Goal: Information Seeking & Learning: Learn about a topic

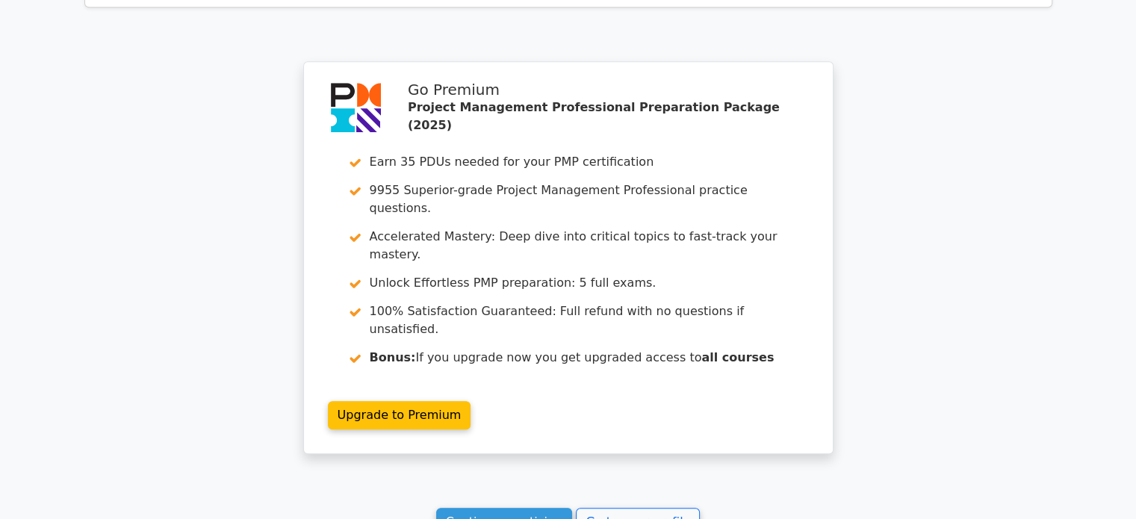
scroll to position [1314, 0]
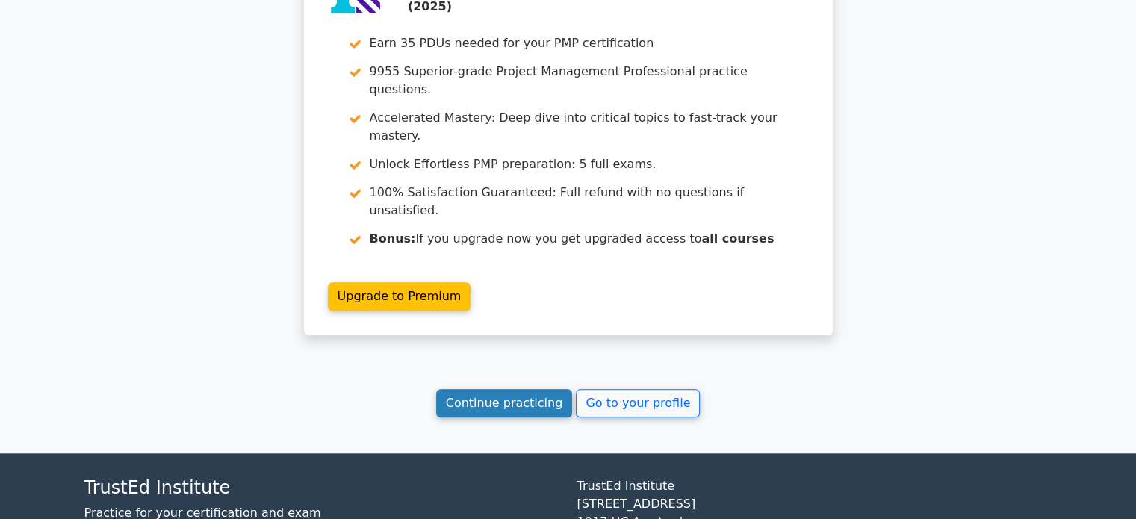
click at [516, 389] on link "Continue practicing" at bounding box center [504, 403] width 137 height 28
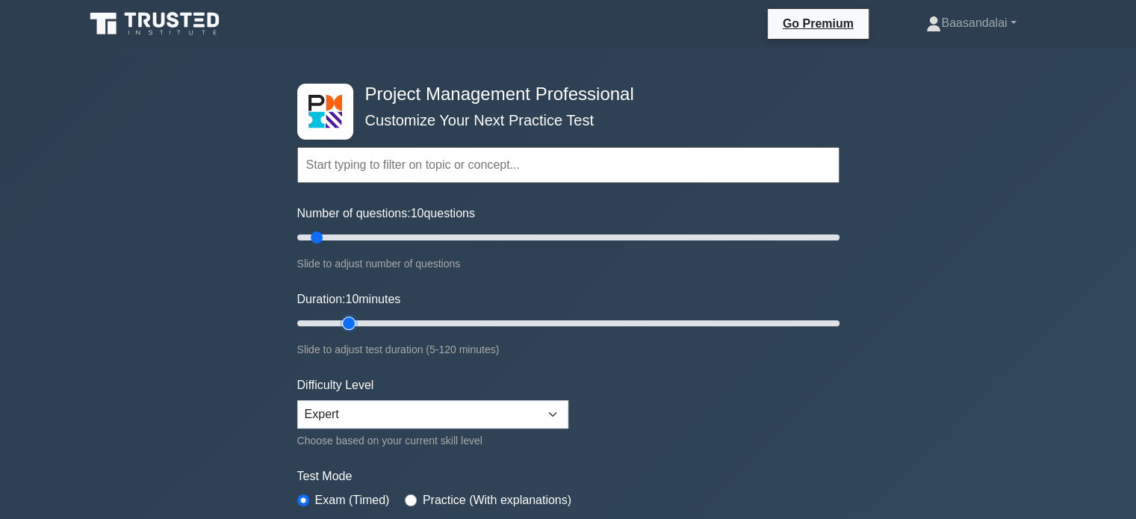
type input "15"
click at [344, 324] on input "Duration: 10 minutes" at bounding box center [568, 323] width 542 height 18
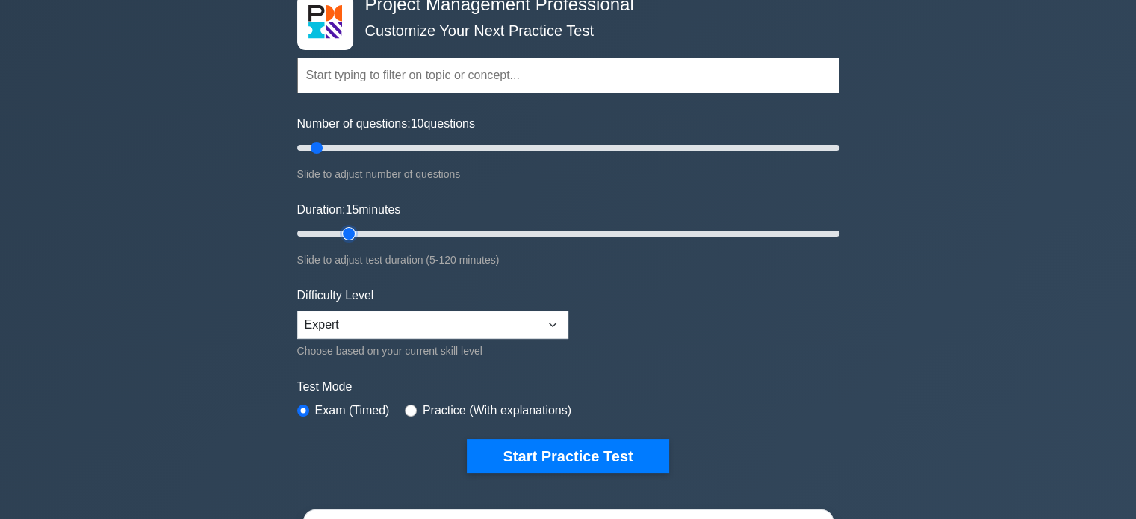
scroll to position [299, 0]
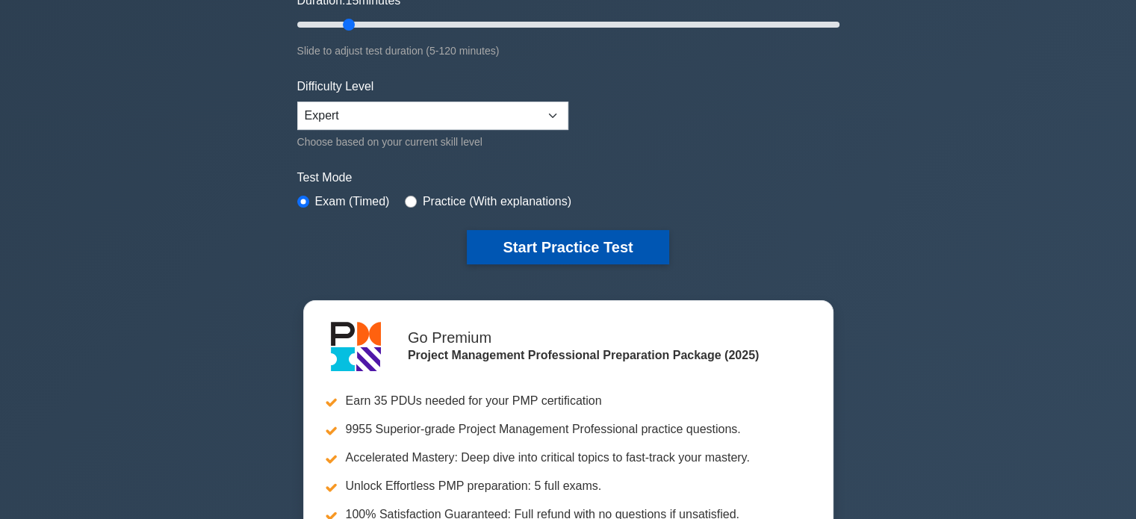
click at [592, 238] on button "Start Practice Test" at bounding box center [568, 247] width 202 height 34
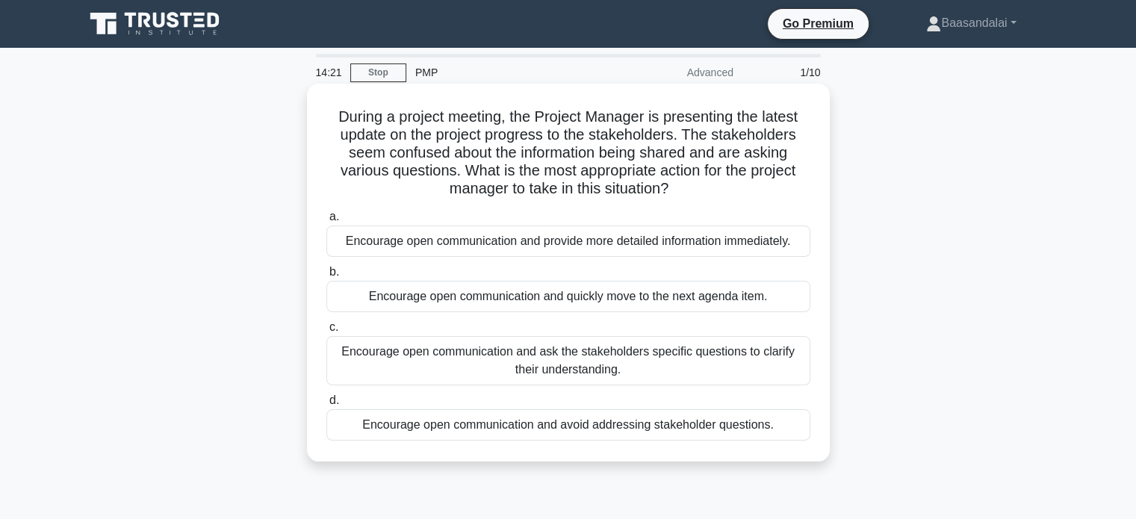
click at [620, 244] on div "Encourage open communication and provide more detailed information immediately." at bounding box center [568, 240] width 484 height 31
click at [326, 222] on input "a. Encourage open communication and provide more detailed information immediate…" at bounding box center [326, 217] width 0 height 10
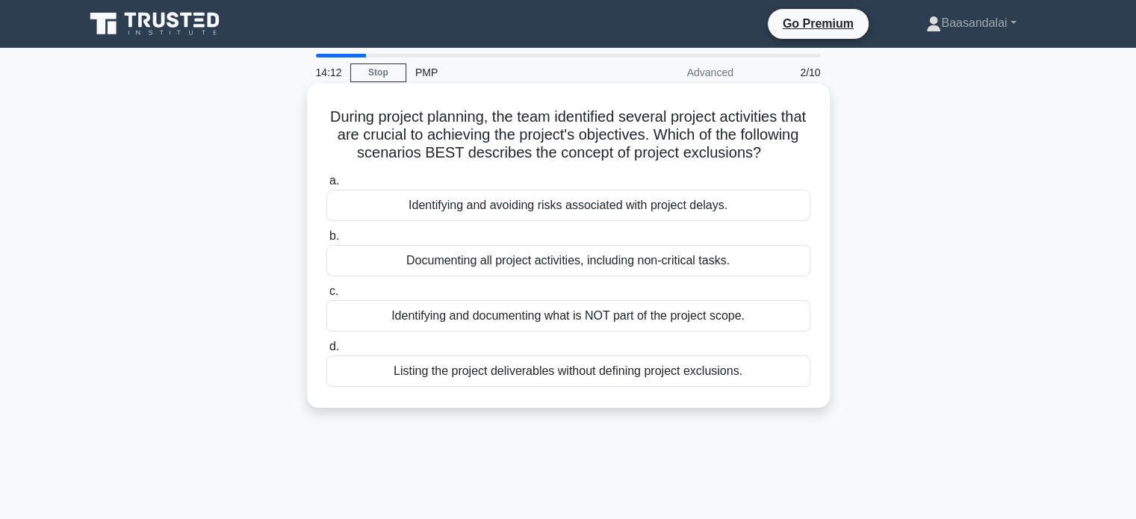
click at [429, 131] on h5 "During project planning, the team identified several project activities that ar…" at bounding box center [568, 135] width 487 height 55
copy h5 "crucial"
click at [503, 137] on h5 "During project planning, the team identified several project activities that ar…" at bounding box center [568, 135] width 487 height 55
click at [582, 331] on div "Identifying and documenting what is NOT part of the project scope." at bounding box center [568, 315] width 484 height 31
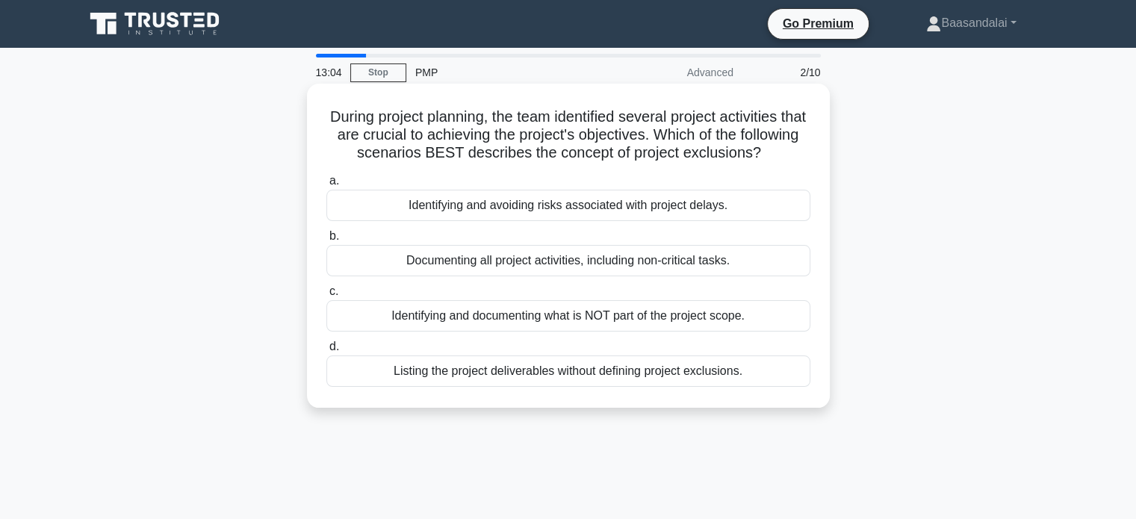
click at [326, 296] on input "c. Identifying and documenting what is NOT part of the project scope." at bounding box center [326, 292] width 0 height 10
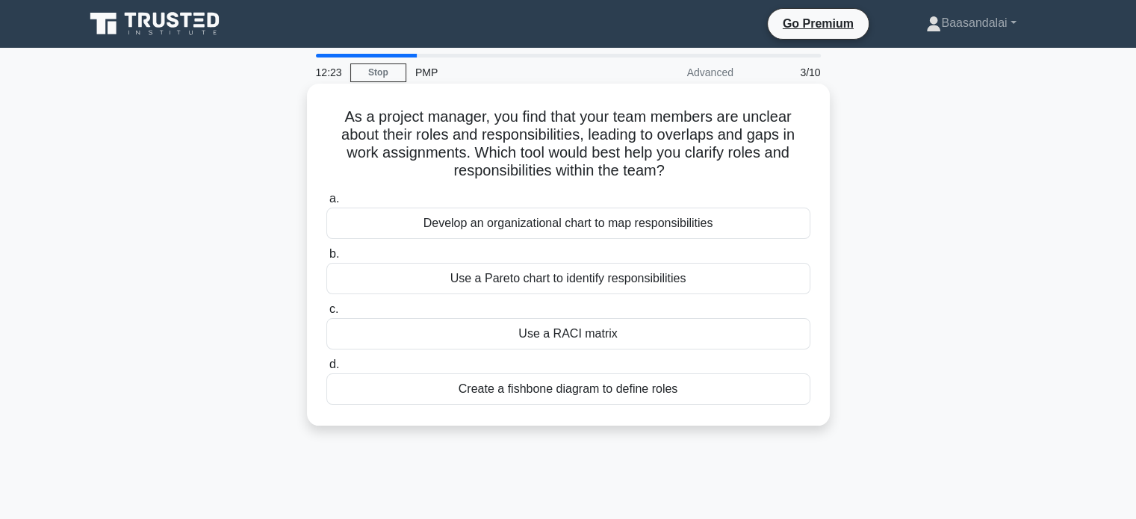
click at [585, 336] on div "Use a RACI matrix" at bounding box center [568, 333] width 484 height 31
click at [326, 314] on input "c. Use a RACI matrix" at bounding box center [326, 310] width 0 height 10
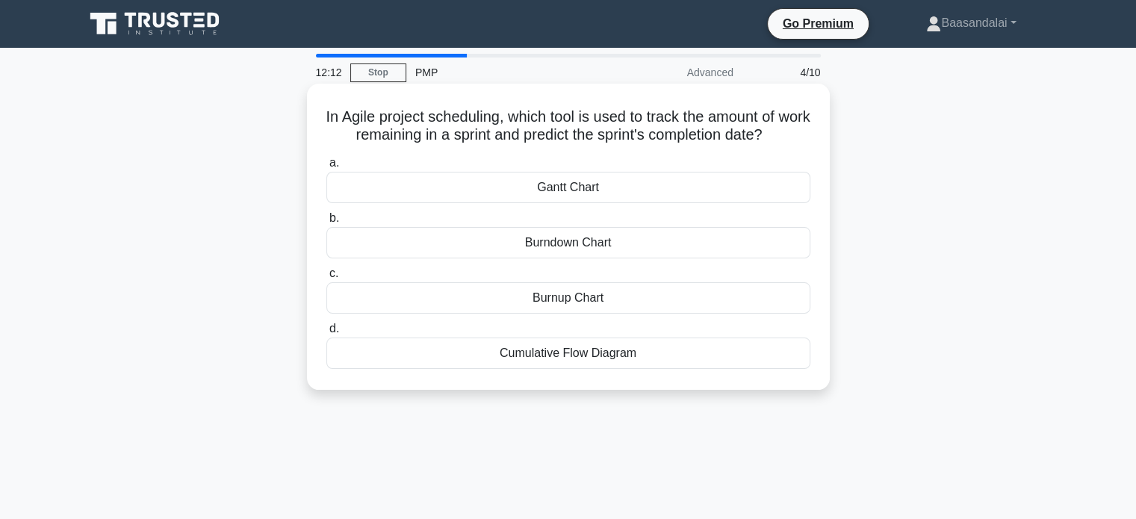
click at [657, 245] on div "Burndown Chart" at bounding box center [568, 242] width 484 height 31
click at [326, 223] on input "b. Burndown Chart" at bounding box center [326, 219] width 0 height 10
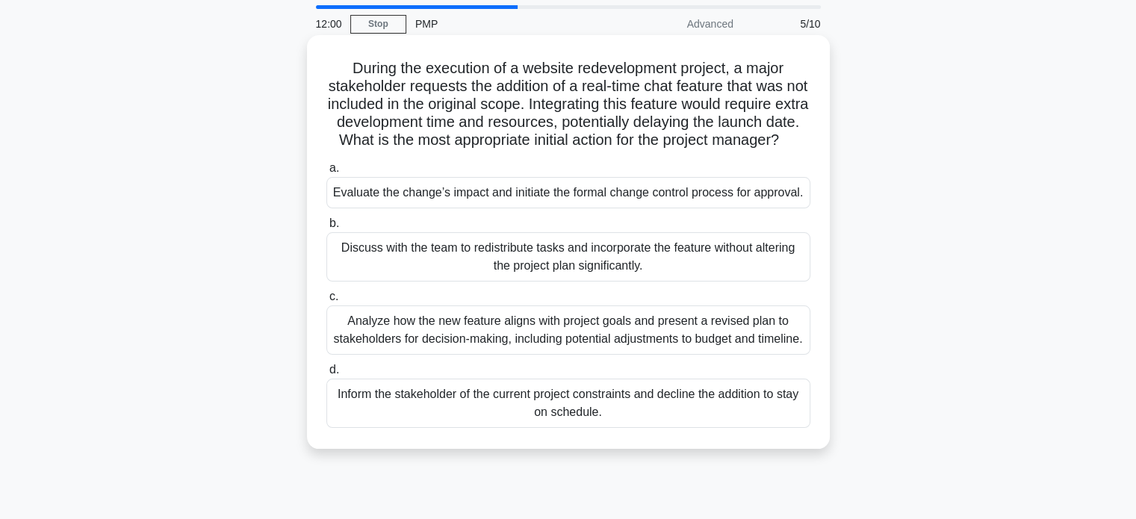
scroll to position [75, 0]
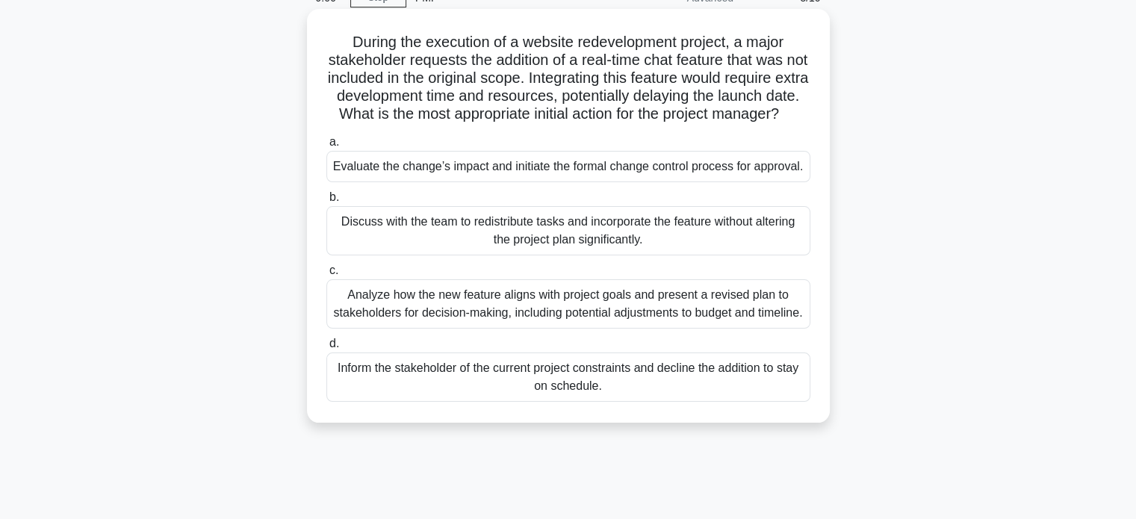
click at [630, 325] on div "Analyze how the new feature aligns with project goals and present a revised pla…" at bounding box center [568, 303] width 484 height 49
click at [326, 275] on input "c. Analyze how the new feature aligns with project goals and present a revised …" at bounding box center [326, 271] width 0 height 10
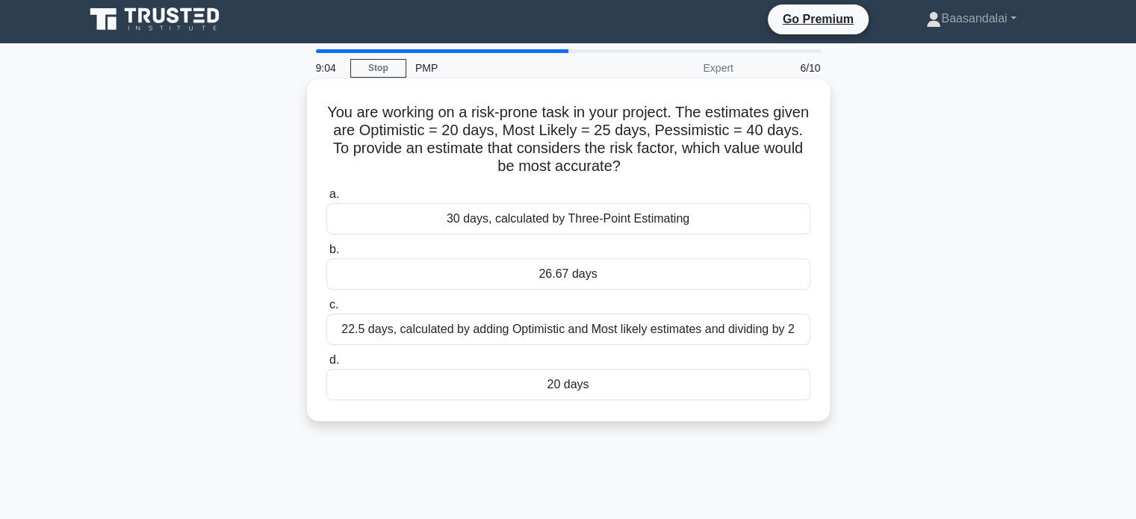
scroll to position [0, 0]
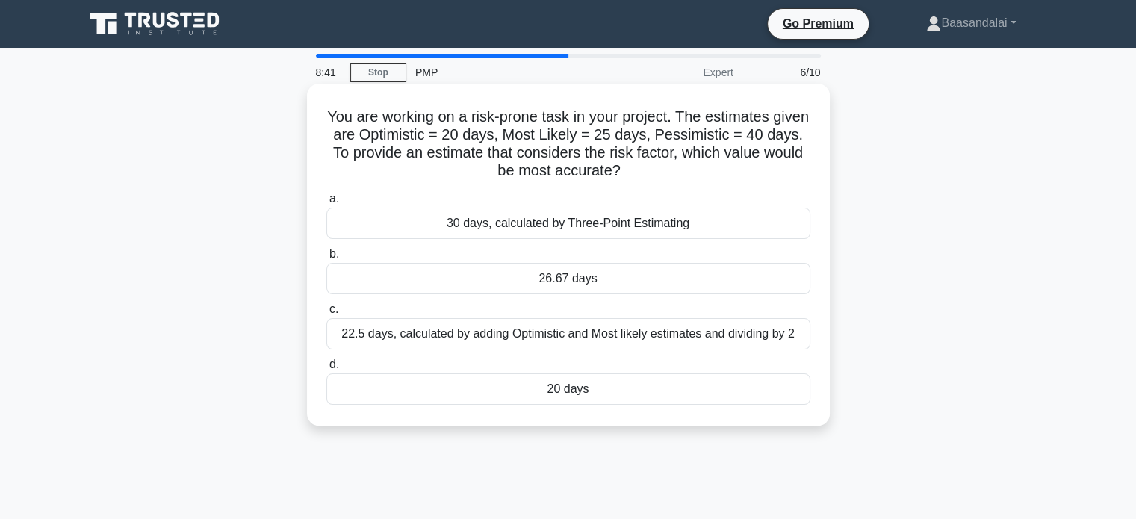
drag, startPoint x: 342, startPoint y: 116, endPoint x: 656, endPoint y: 172, distance: 318.7
click at [660, 175] on h5 "You are working on a risk-prone task in your project. The estimates given are O…" at bounding box center [568, 144] width 487 height 73
copy h5 "You are working on a risk-prone task in your project. The estimates given are O…"
click at [520, 275] on div "26.67 days" at bounding box center [568, 278] width 484 height 31
click at [326, 259] on input "b. 26.67 days" at bounding box center [326, 254] width 0 height 10
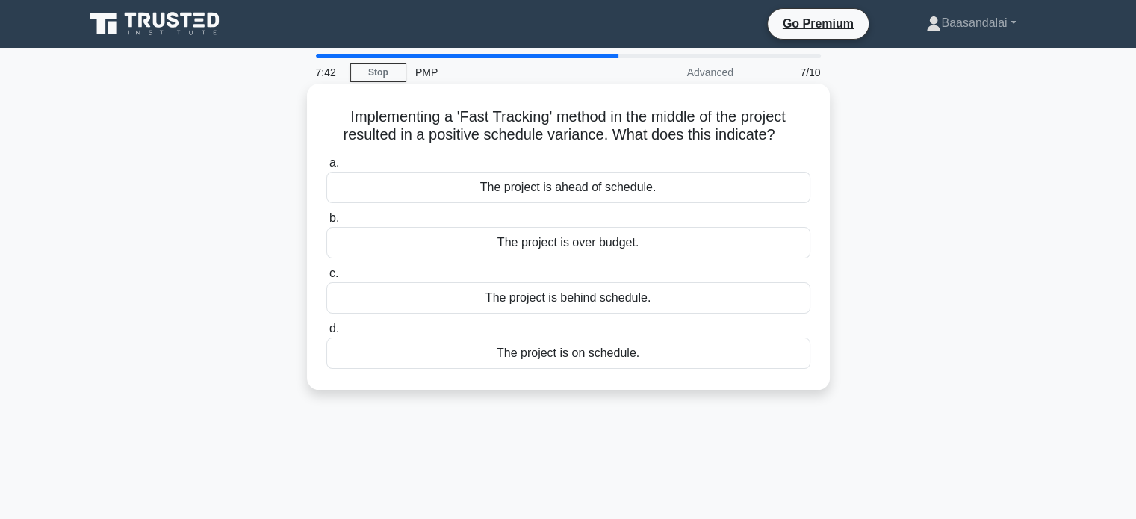
click at [597, 187] on div "The project is ahead of schedule." at bounding box center [568, 187] width 484 height 31
click at [326, 168] on input "a. The project is ahead of schedule." at bounding box center [326, 163] width 0 height 10
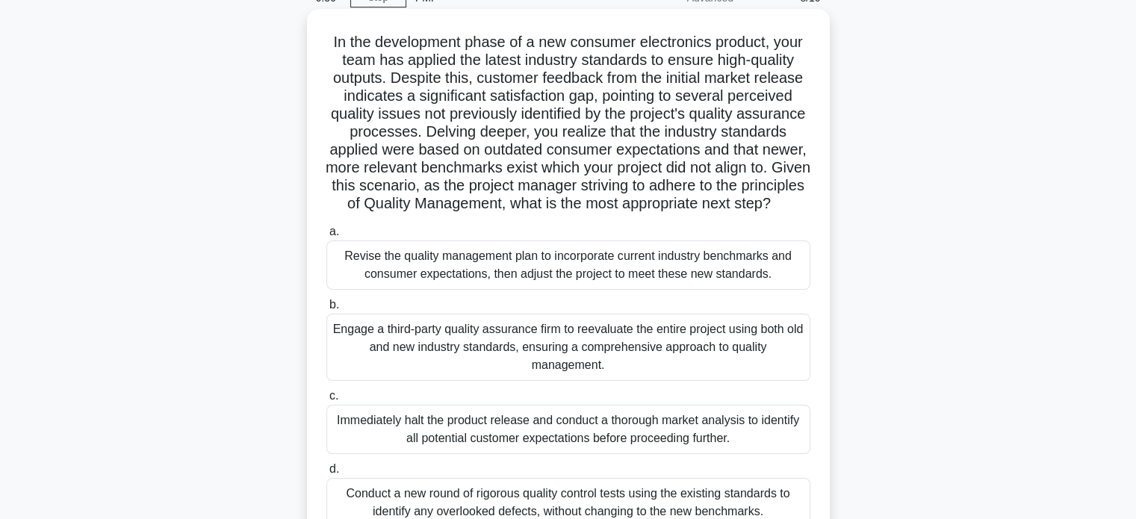
scroll to position [149, 0]
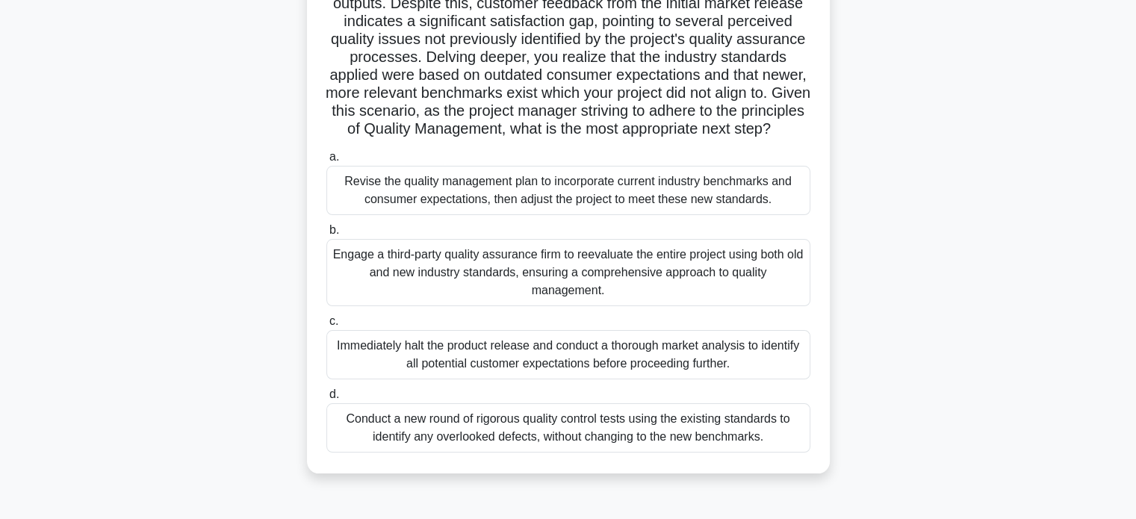
click at [615, 208] on div "Revise the quality management plan to incorporate current industry benchmarks a…" at bounding box center [568, 190] width 484 height 49
click at [326, 162] on input "a. Revise the quality management plan to incorporate current industry benchmark…" at bounding box center [326, 157] width 0 height 10
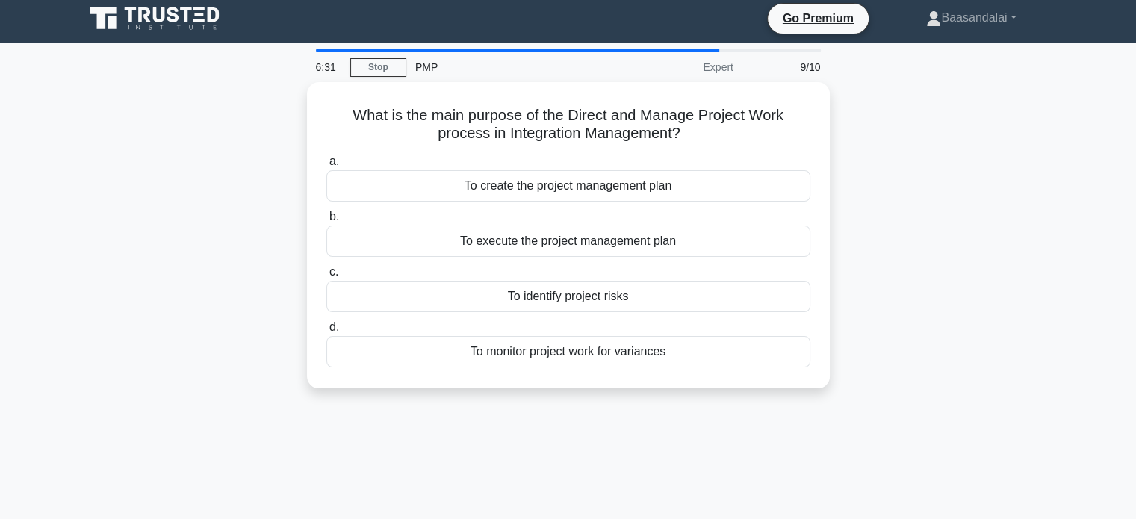
scroll to position [0, 0]
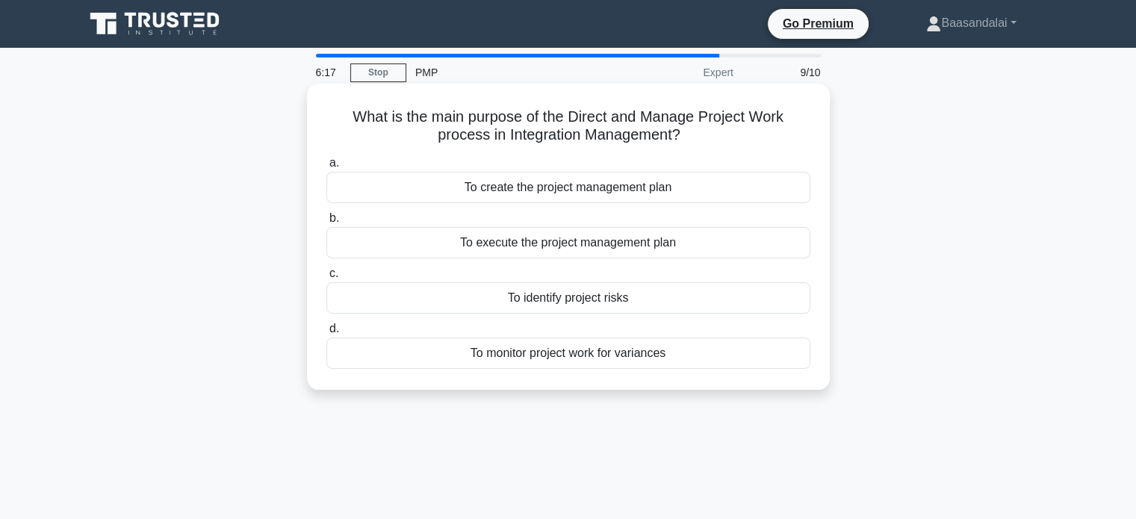
click at [579, 249] on div "To execute the project management plan" at bounding box center [568, 242] width 484 height 31
click at [326, 223] on input "b. To execute the project management plan" at bounding box center [326, 219] width 0 height 10
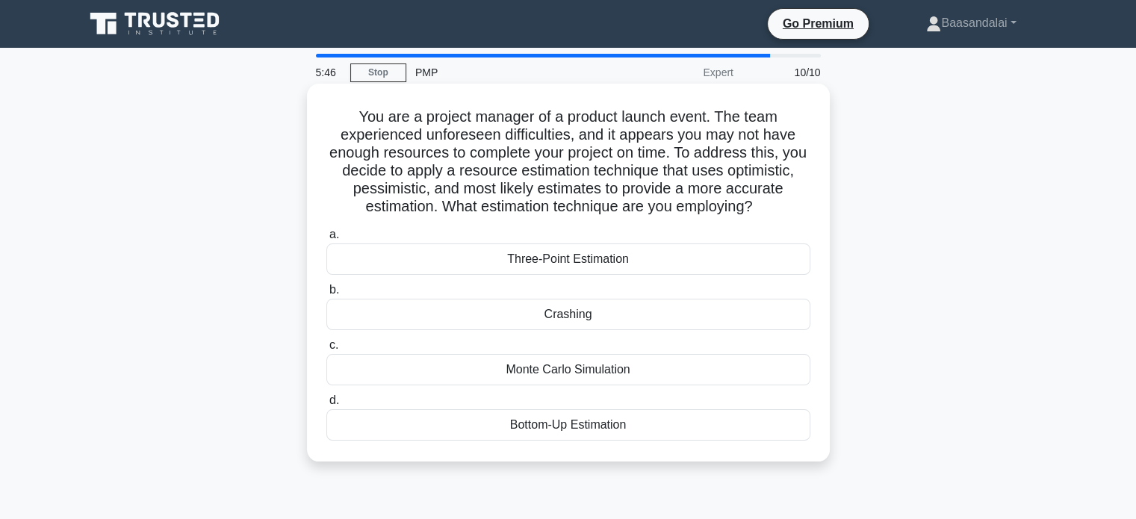
click at [548, 262] on div "Three-Point Estimation" at bounding box center [568, 258] width 484 height 31
click at [326, 240] on input "a. Three-Point Estimation" at bounding box center [326, 235] width 0 height 10
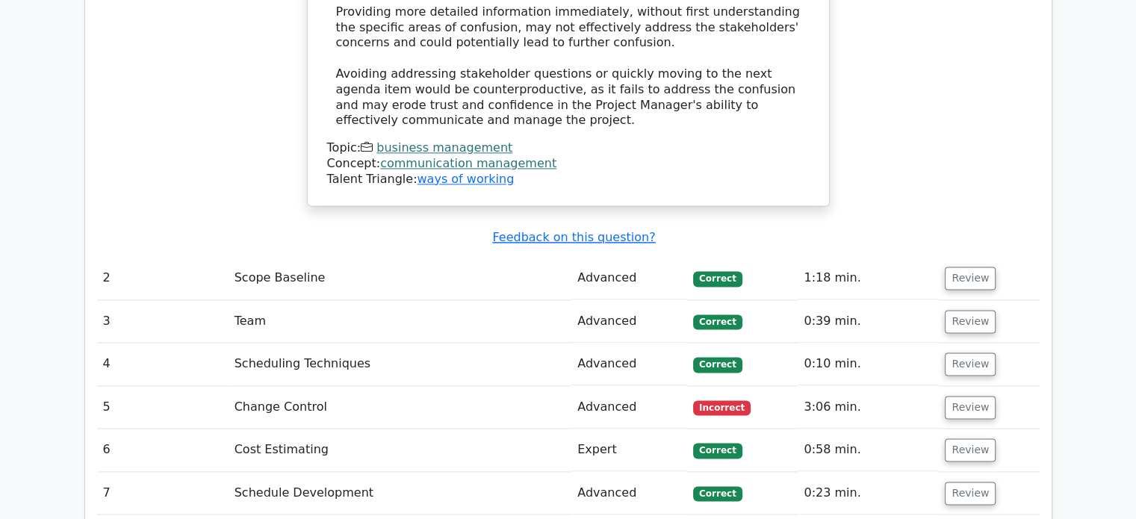
scroll to position [2090, 0]
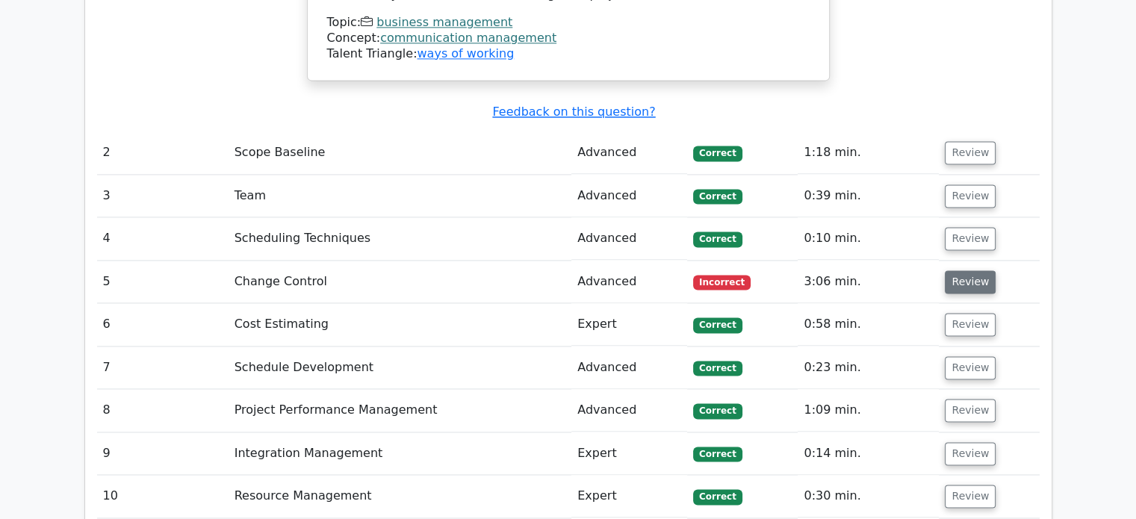
click at [969, 270] on button "Review" at bounding box center [969, 281] width 51 height 23
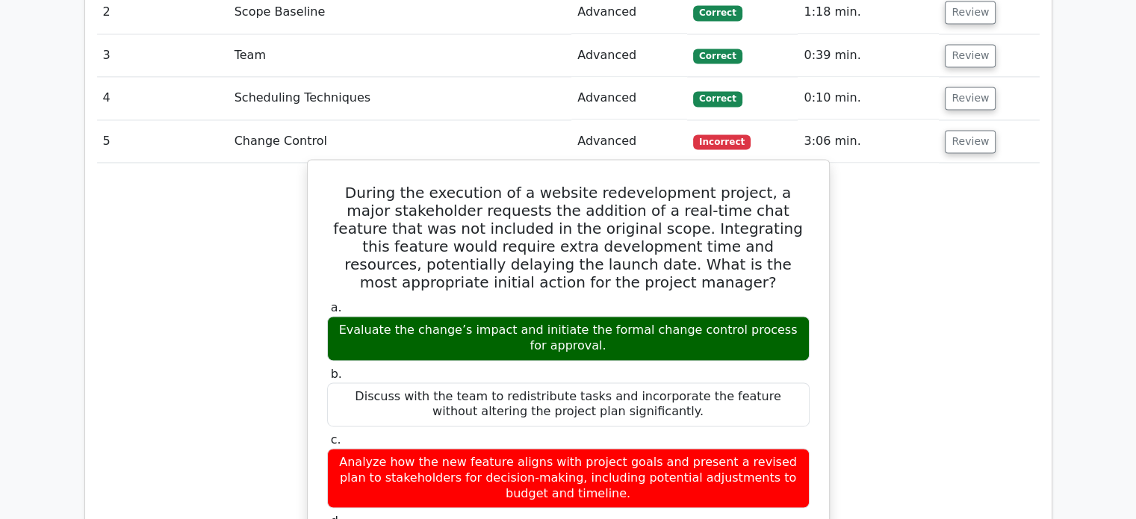
scroll to position [2240, 0]
